Goal: Task Accomplishment & Management: Use online tool/utility

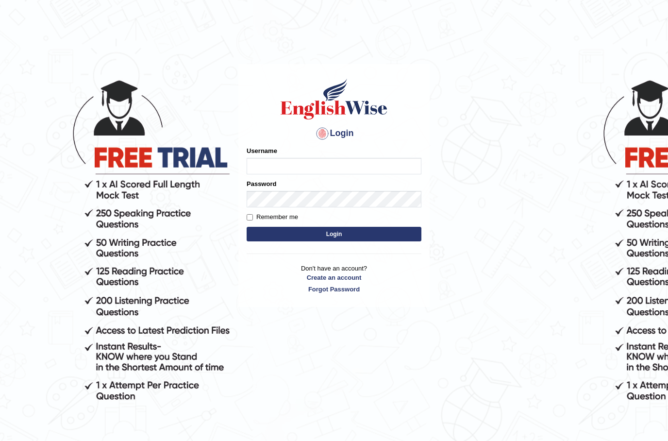
click at [313, 165] on input "Username" at bounding box center [333, 166] width 175 height 16
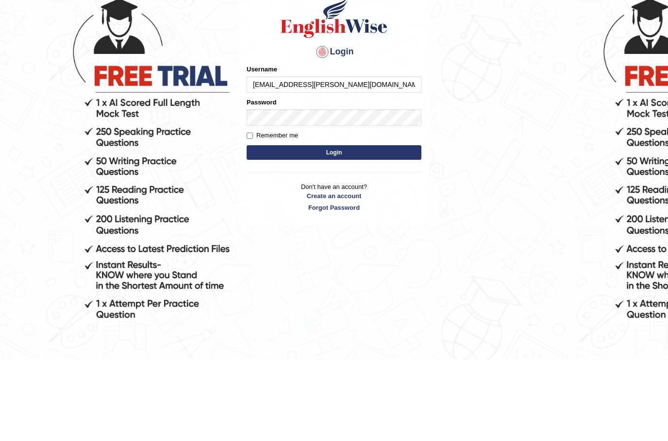
type input "[EMAIL_ADDRESS][PERSON_NAME][DOMAIN_NAME]"
click at [378, 227] on button "Login" at bounding box center [333, 234] width 175 height 15
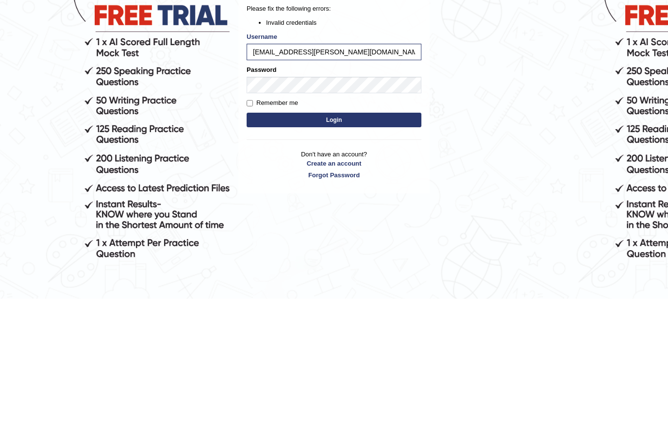
click at [362, 255] on button "Login" at bounding box center [333, 262] width 175 height 15
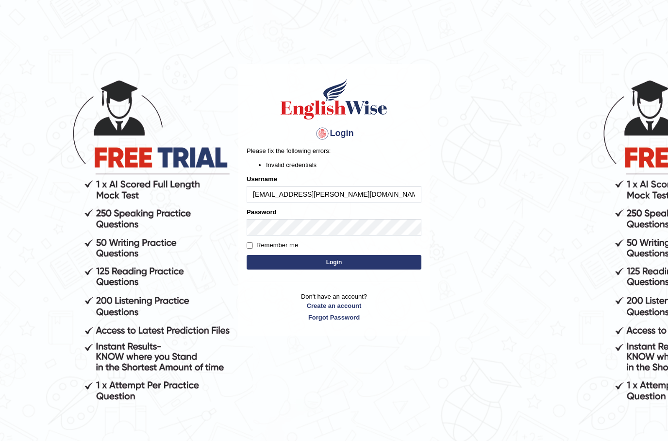
click at [264, 195] on input "Saran.prakashp@gmail.com" at bounding box center [333, 194] width 175 height 16
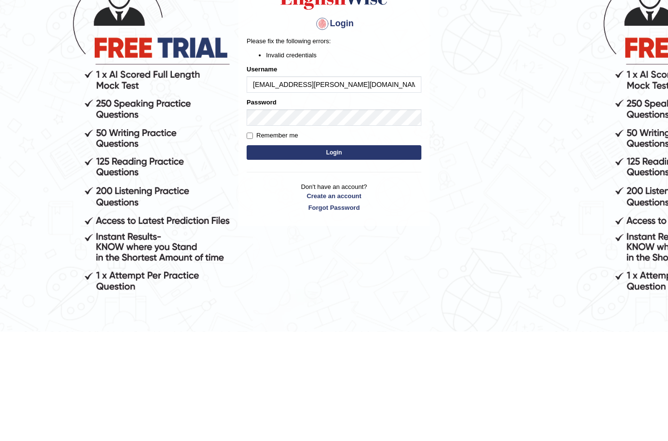
click at [258, 186] on input "Saran.prakashp@gmail.com" at bounding box center [333, 194] width 175 height 16
click at [356, 186] on input "ran.prakashp@gmail.com" at bounding box center [333, 194] width 175 height 16
click at [355, 186] on input "ran.prakashp@gmail.com" at bounding box center [333, 194] width 175 height 16
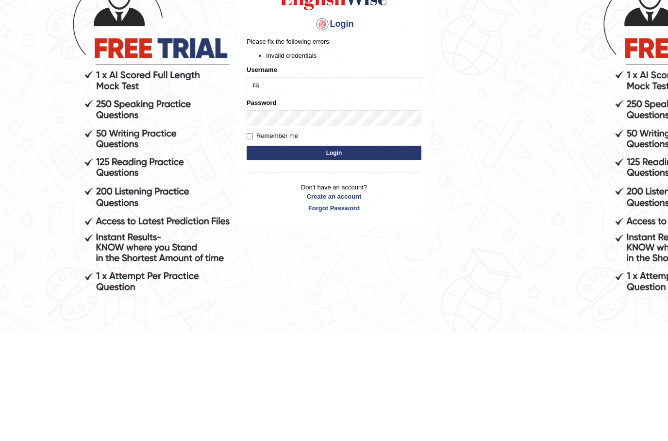
type input "r"
type input "Prakashpalani"
click at [370, 255] on button "Login" at bounding box center [333, 262] width 175 height 15
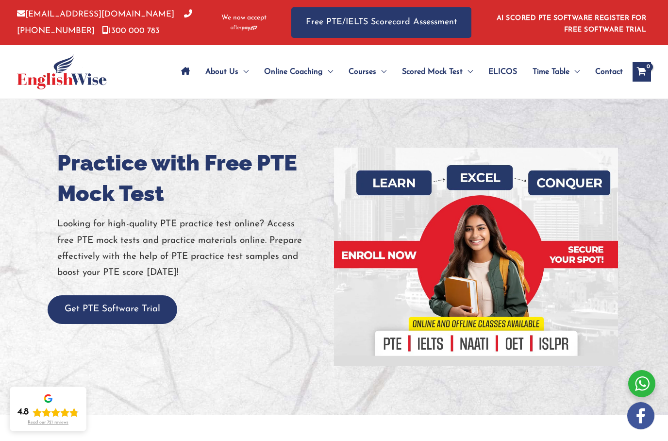
click at [123, 312] on button "Get PTE Software Trial" at bounding box center [113, 309] width 130 height 29
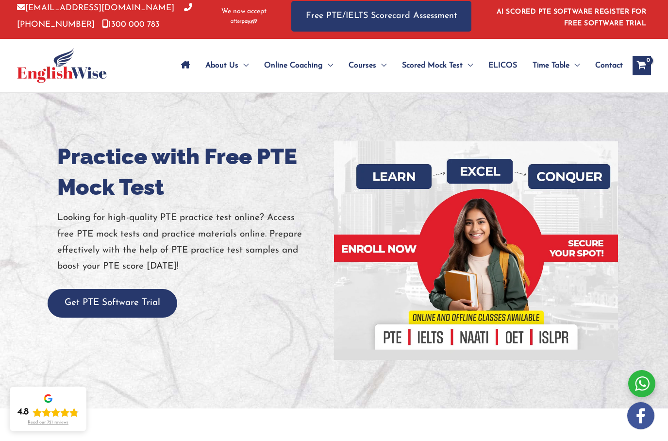
scroll to position [6, 0]
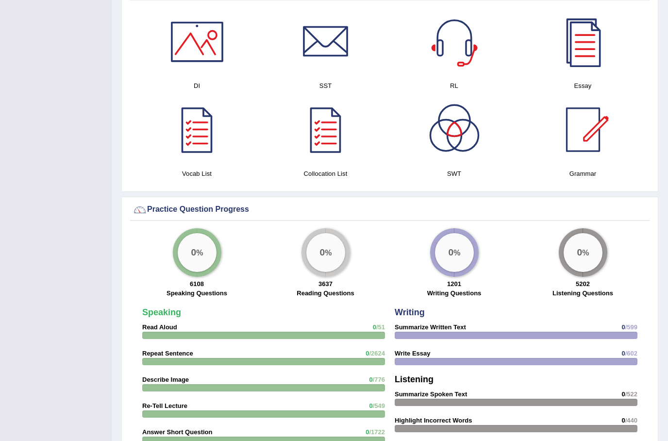
scroll to position [558, 0]
click at [583, 246] on div "0 %" at bounding box center [582, 252] width 39 height 39
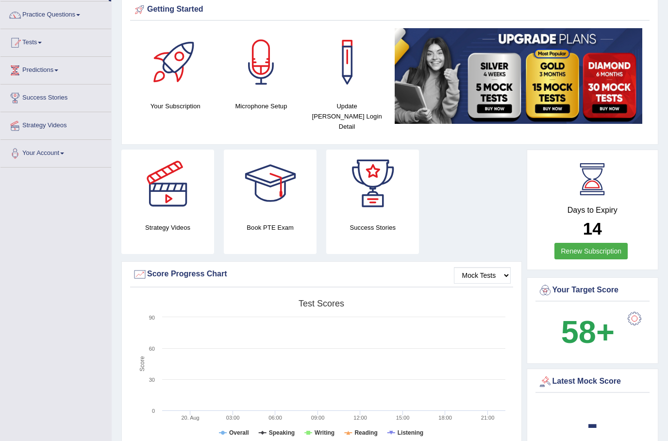
scroll to position [0, 0]
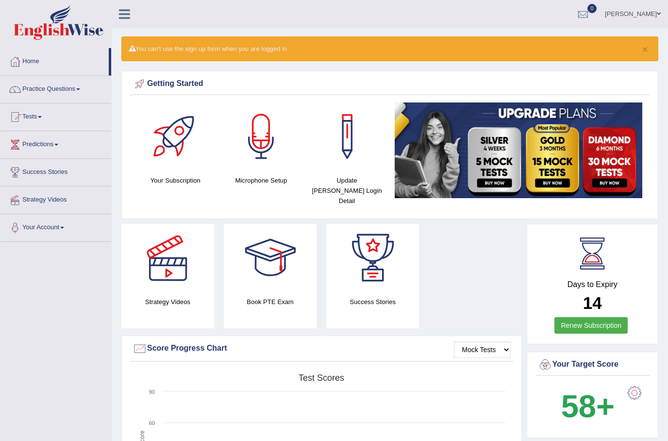
click at [156, 257] on div at bounding box center [168, 258] width 68 height 68
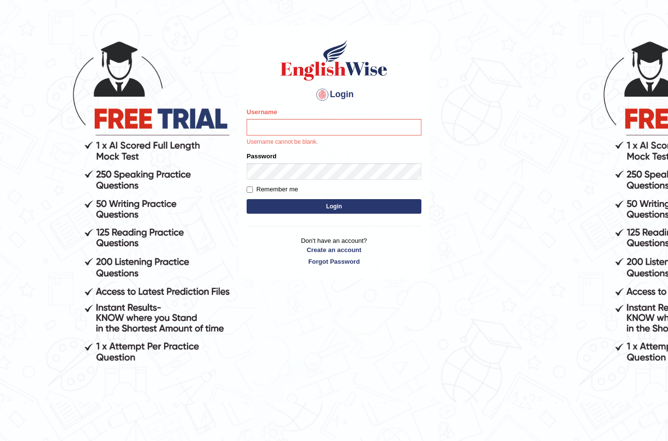
click at [525, 120] on body "Login Please fix the following errors: Username Username cannot be blank. Passw…" at bounding box center [334, 215] width 668 height 441
